Goal: Task Accomplishment & Management: Use online tool/utility

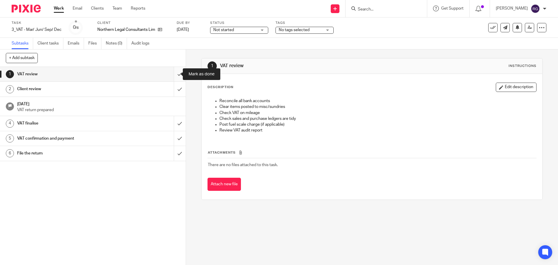
click at [174, 71] on input "submit" at bounding box center [93, 74] width 186 height 15
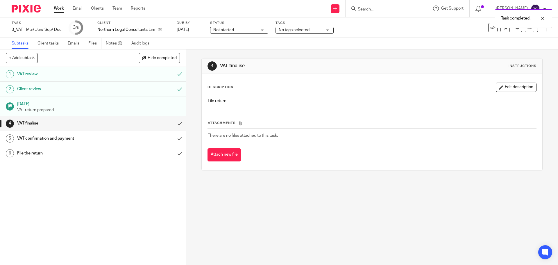
click at [91, 122] on h1 "VAT finalise" at bounding box center [67, 123] width 101 height 9
click at [173, 124] on input "submit" at bounding box center [93, 123] width 186 height 15
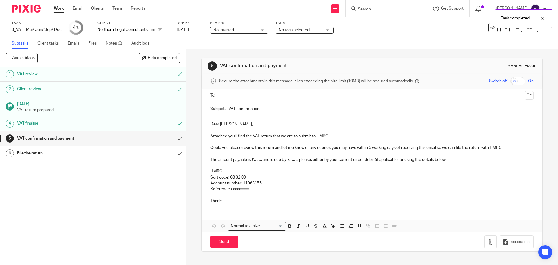
click at [285, 95] on input "text" at bounding box center [371, 95] width 301 height 7
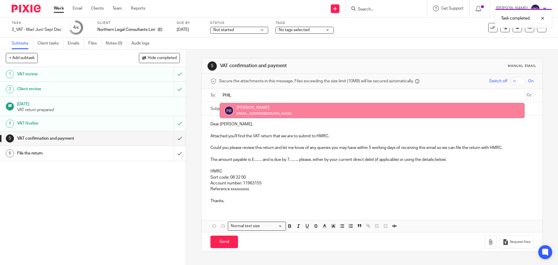
type input "PHIL"
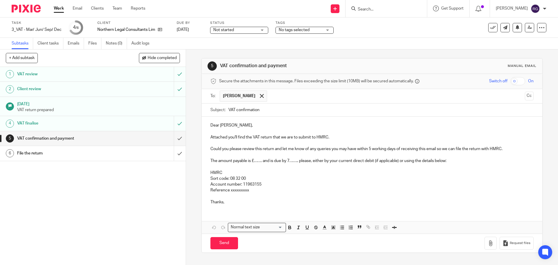
drag, startPoint x: 274, startPoint y: 108, endPoint x: 235, endPoint y: 108, distance: 38.7
click at [235, 108] on input "VAT confirmation" at bounding box center [381, 110] width 305 height 13
type input "VAT Return Jul-Sep 2025 | Northern Legal"
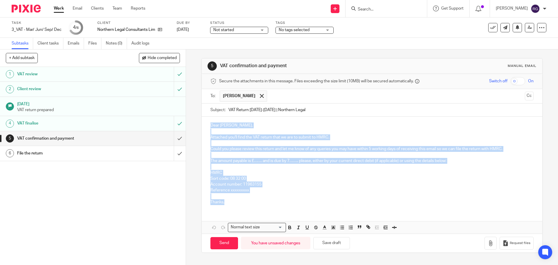
drag, startPoint x: 232, startPoint y: 202, endPoint x: 208, endPoint y: 125, distance: 80.5
click at [208, 125] on div "Dear Philip, Attached you'll find the VAT return that we are to submit to HMRC.…" at bounding box center [372, 163] width 340 height 93
paste div
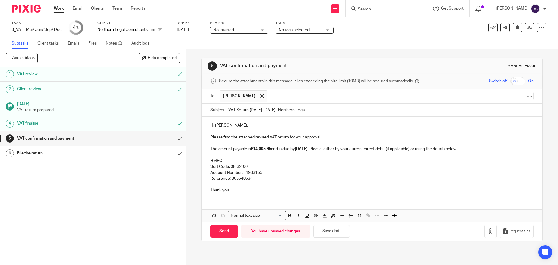
click at [230, 127] on p "Hi Phil," at bounding box center [371, 125] width 323 height 6
click at [234, 190] on p "Thank you." at bounding box center [371, 190] width 323 height 6
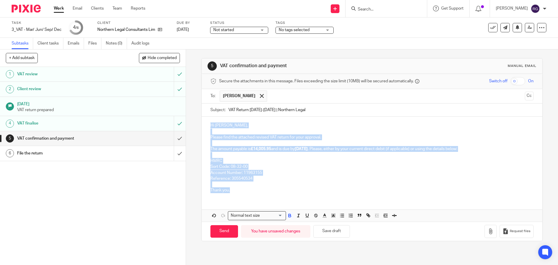
drag, startPoint x: 233, startPoint y: 189, endPoint x: 209, endPoint y: 125, distance: 67.7
click at [209, 125] on div "Hi Philip, Please find the attached revised VAT return for your approval. The a…" at bounding box center [372, 157] width 340 height 81
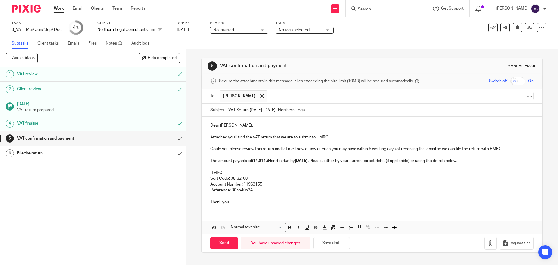
click at [281, 195] on p at bounding box center [371, 196] width 323 height 6
drag, startPoint x: 245, startPoint y: 204, endPoint x: 247, endPoint y: 201, distance: 3.5
click at [245, 204] on p "Thank you." at bounding box center [371, 202] width 323 height 6
click at [271, 161] on strong "£14,014.34" at bounding box center [261, 161] width 20 height 4
click at [306, 160] on strong "7 Aug" at bounding box center [298, 161] width 13 height 4
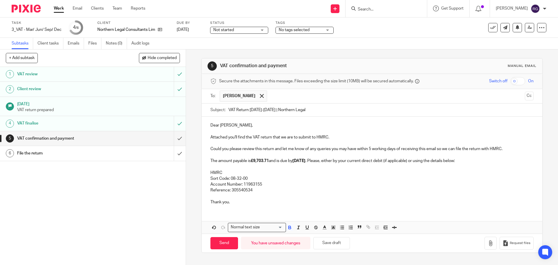
click at [254, 190] on p "Reference: 305540534" at bounding box center [371, 190] width 323 height 6
click at [242, 204] on p "Thank you." at bounding box center [371, 202] width 323 height 6
click at [488, 241] on icon "button" at bounding box center [491, 243] width 6 height 6
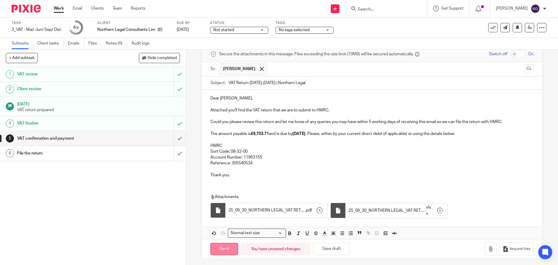
scroll to position [29, 0]
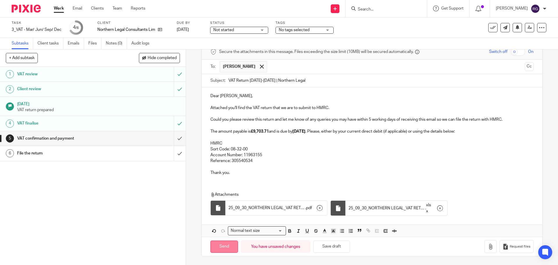
click at [214, 246] on input "Send" at bounding box center [224, 246] width 28 height 13
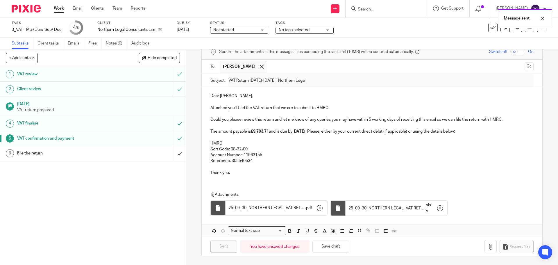
type input "Sent"
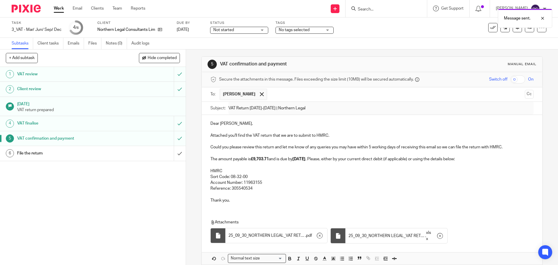
scroll to position [0, 0]
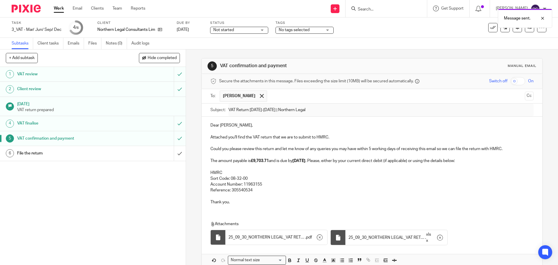
click at [253, 31] on span "Not started" at bounding box center [235, 30] width 44 height 6
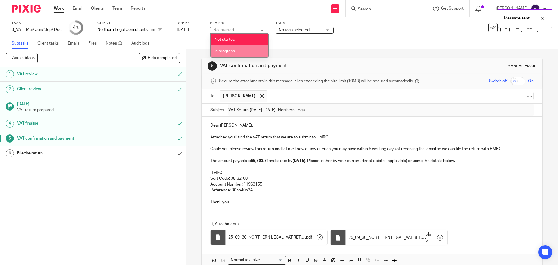
click at [248, 51] on li "In progress" at bounding box center [240, 51] width 58 height 12
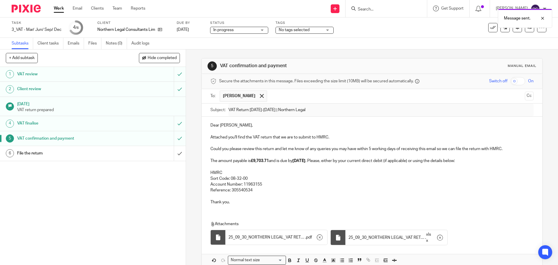
click at [316, 31] on span "No tags selected" at bounding box center [301, 30] width 44 height 6
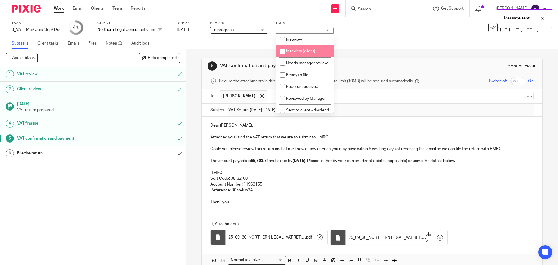
click at [307, 51] on span "In review (client)" at bounding box center [300, 51] width 29 height 4
checkbox input "true"
click at [388, 49] on div "5 VAT confirmation and payment Manual email Secure the attachments in this mess…" at bounding box center [371, 171] width 341 height 245
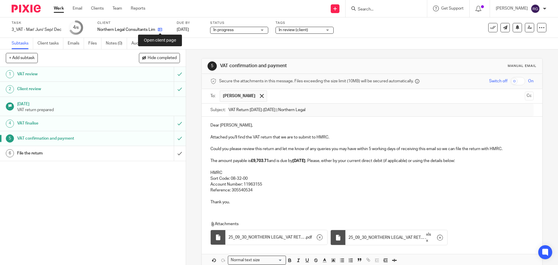
click at [161, 27] on icon at bounding box center [160, 29] width 4 height 4
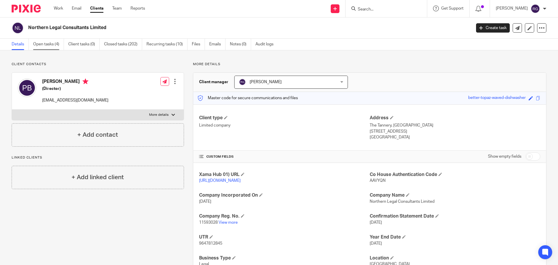
click at [52, 44] on link "Open tasks (4)" at bounding box center [48, 44] width 31 height 11
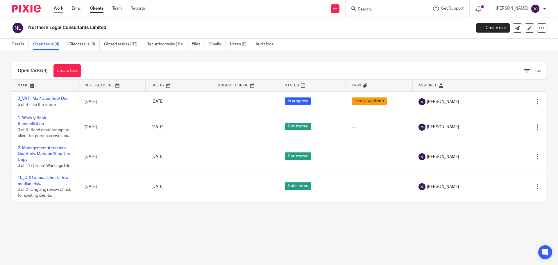
click at [59, 9] on link "Work" at bounding box center [58, 9] width 9 height 6
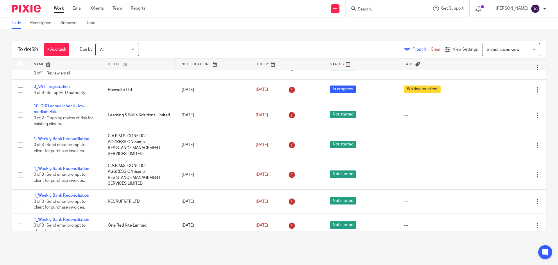
scroll to position [5, 0]
